Goal: Navigation & Orientation: Find specific page/section

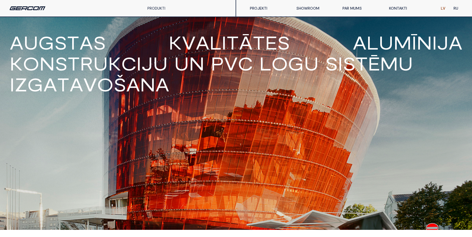
click at [316, 7] on link "SHOWROOM" at bounding box center [315, 8] width 46 height 11
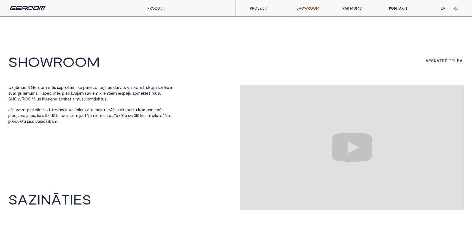
click at [31, 10] on img at bounding box center [28, 8] width 36 height 4
